Goal: Find specific page/section: Find specific page/section

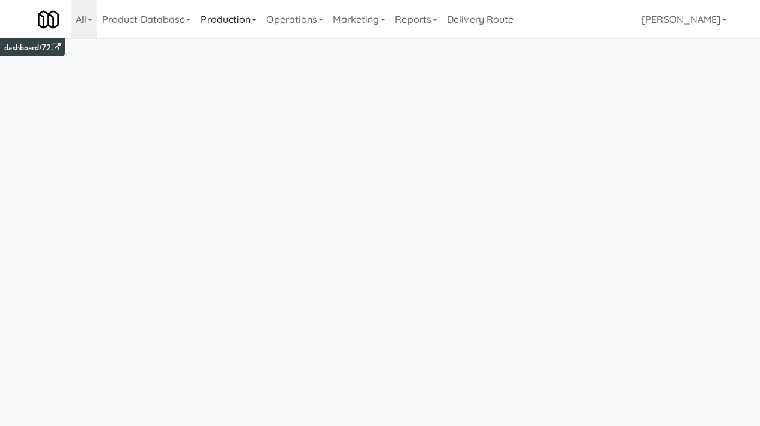
click at [220, 29] on link "Production" at bounding box center [228, 19] width 65 height 38
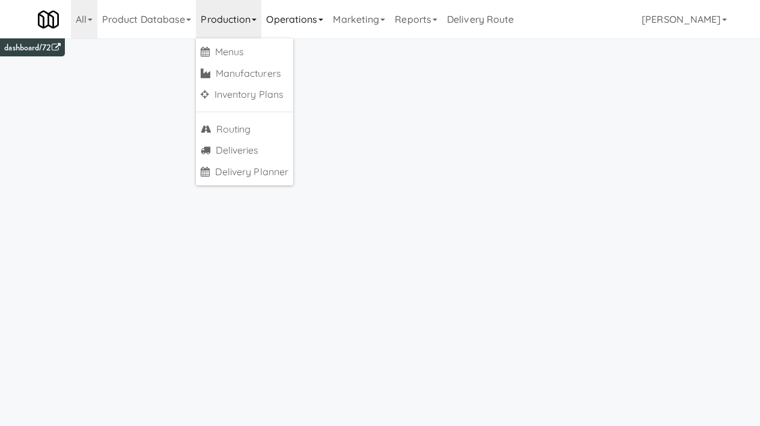
click at [324, 22] on link "Operations" at bounding box center [294, 19] width 67 height 38
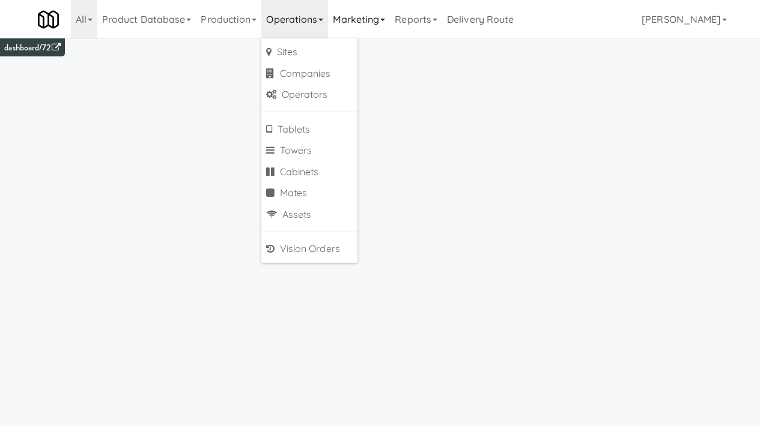
click at [360, 19] on link "Marketing" at bounding box center [359, 19] width 62 height 38
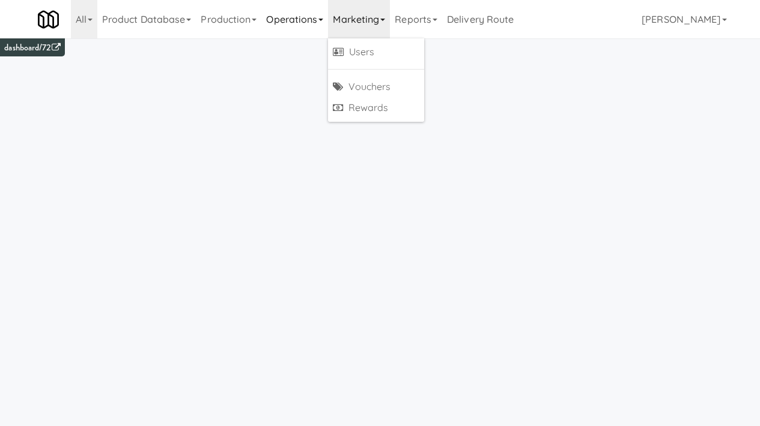
click at [305, 28] on link "Operations" at bounding box center [294, 19] width 67 height 38
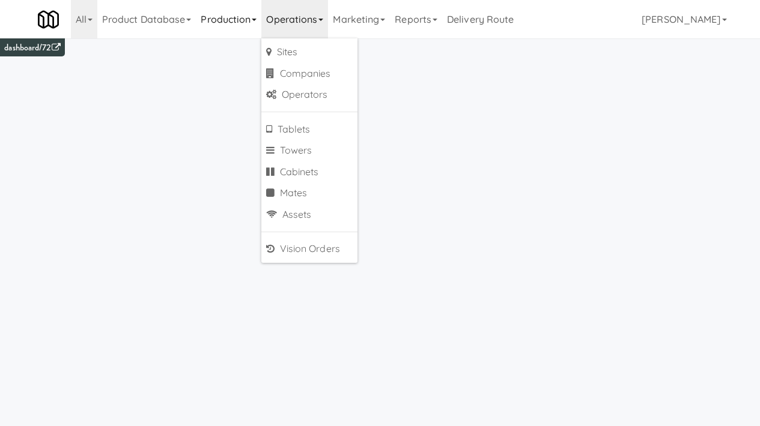
click at [243, 28] on link "Production" at bounding box center [228, 19] width 65 height 38
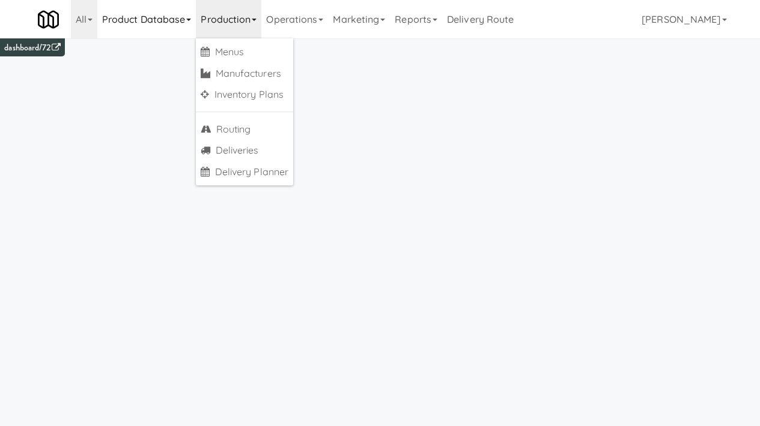
click at [169, 29] on link "Product Database" at bounding box center [146, 19] width 99 height 38
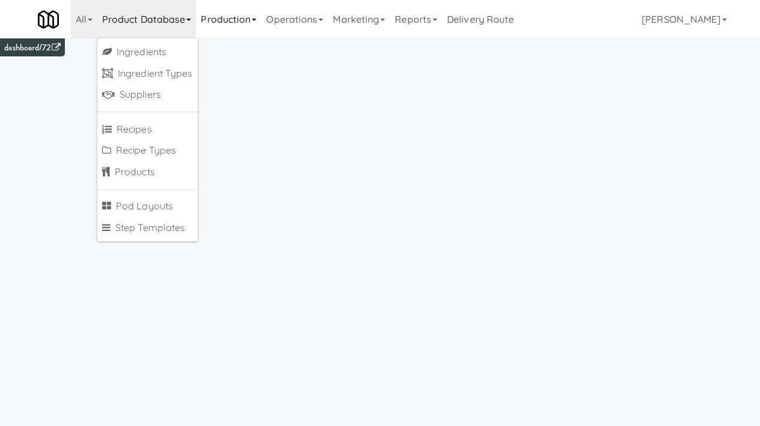
click at [230, 26] on link "Production" at bounding box center [228, 19] width 65 height 38
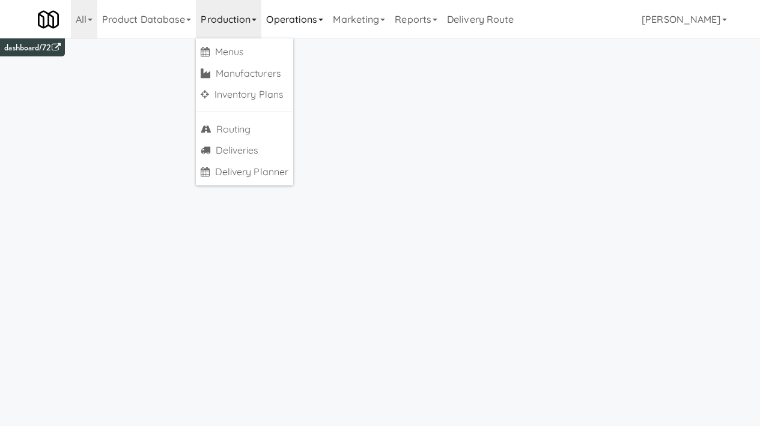
click at [302, 26] on link "Operations" at bounding box center [294, 19] width 67 height 38
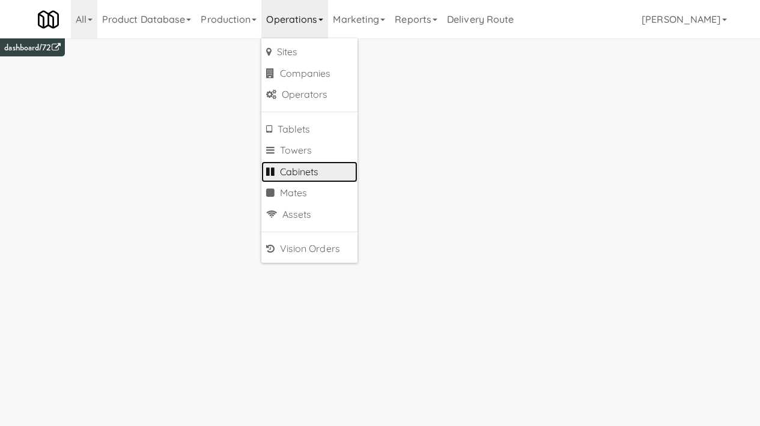
click at [303, 171] on link "Cabinets" at bounding box center [309, 173] width 96 height 22
